Goal: Transaction & Acquisition: Obtain resource

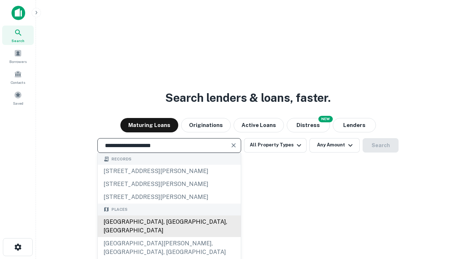
click at [169, 237] on div "[GEOGRAPHIC_DATA], [GEOGRAPHIC_DATA], [GEOGRAPHIC_DATA]" at bounding box center [169, 226] width 143 height 22
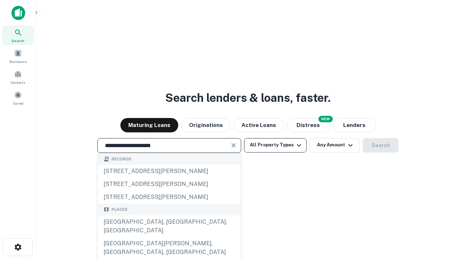
click at [275, 145] on button "All Property Types" at bounding box center [275, 145] width 63 height 14
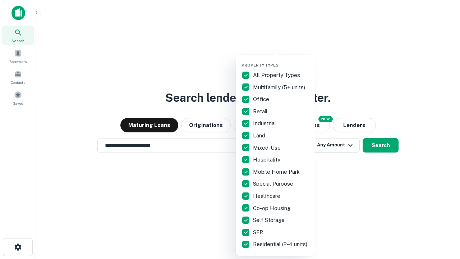
type input "**********"
click at [281, 60] on button "button" at bounding box center [281, 60] width 79 height 0
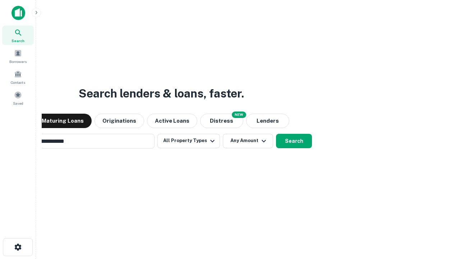
scroll to position [11, 0]
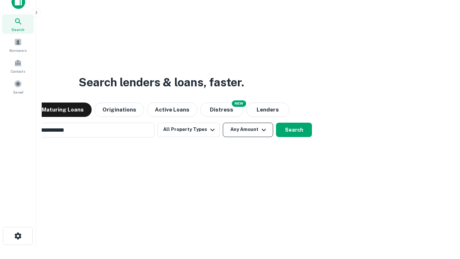
click at [223, 123] on button "Any Amount" at bounding box center [248, 130] width 50 height 14
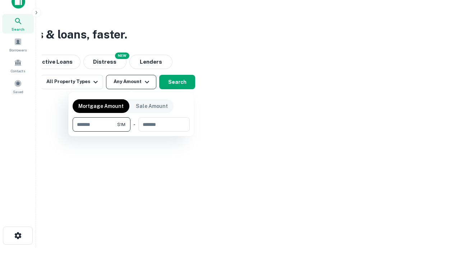
type input "*******"
click at [131, 132] on button "button" at bounding box center [131, 132] width 117 height 0
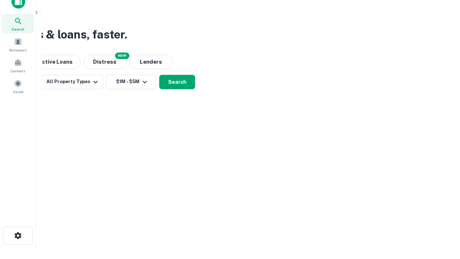
scroll to position [11, 0]
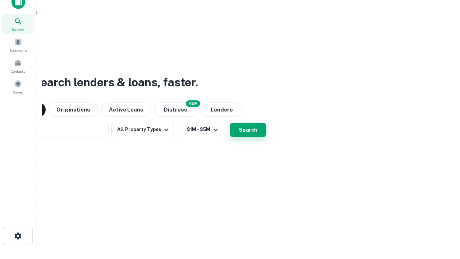
click at [230, 123] on button "Search" at bounding box center [248, 130] width 36 height 14
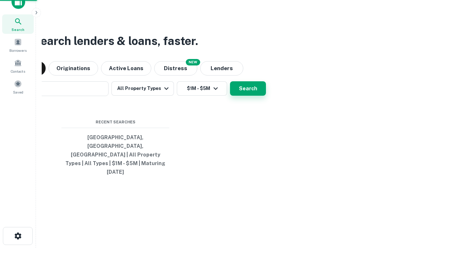
scroll to position [12, 0]
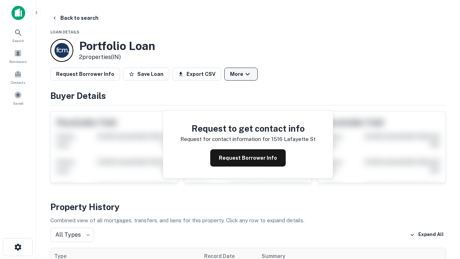
click at [241, 74] on button "More" at bounding box center [240, 74] width 33 height 13
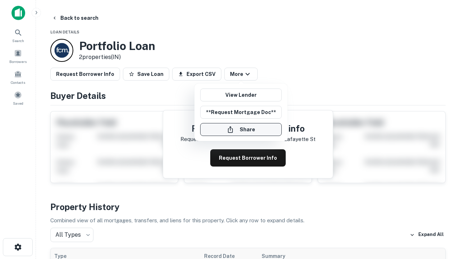
click at [241, 129] on button "Share" at bounding box center [241, 129] width 82 height 13
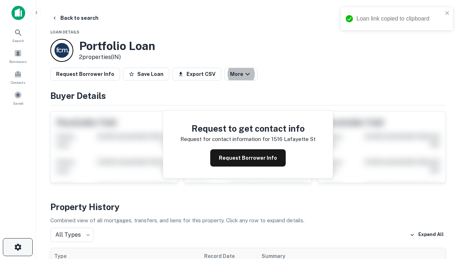
click at [18, 247] on icon "button" at bounding box center [18, 247] width 9 height 9
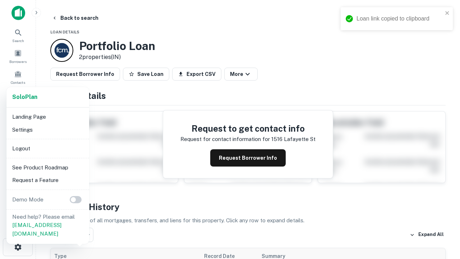
click at [47, 148] on li "Logout" at bounding box center [47, 148] width 77 height 13
